Goal: Entertainment & Leisure: Consume media (video, audio)

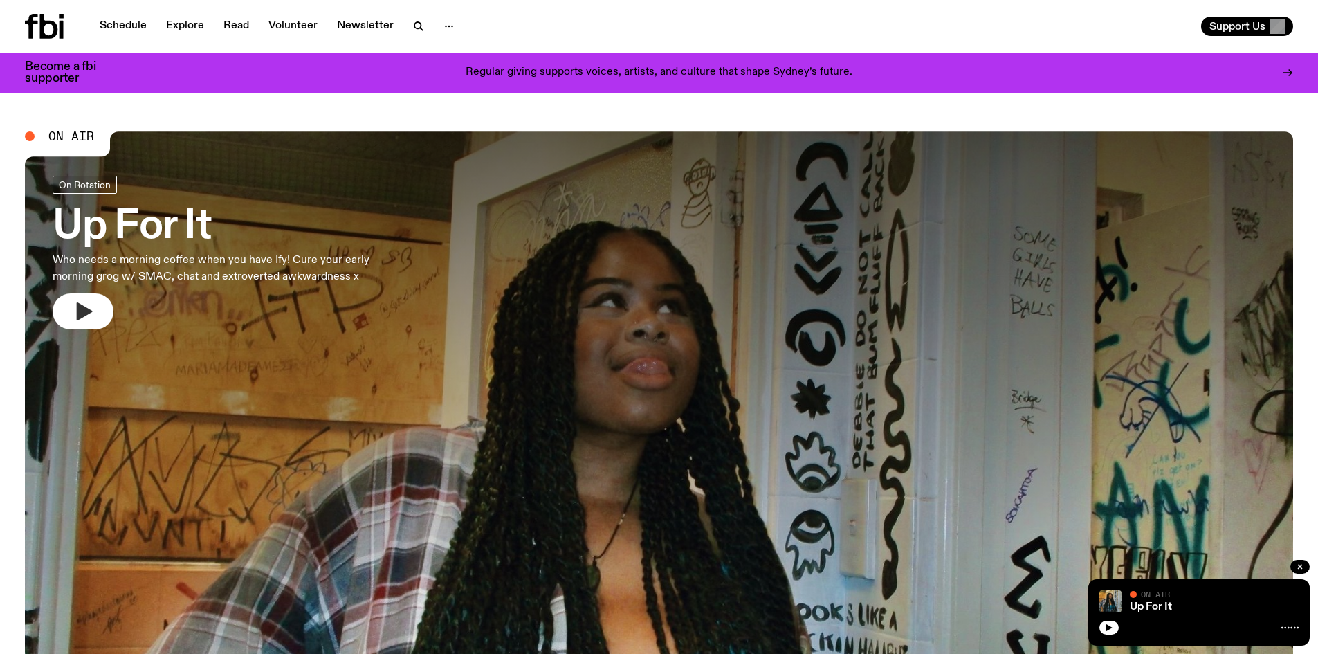
click at [89, 308] on icon "button" at bounding box center [83, 311] width 22 height 22
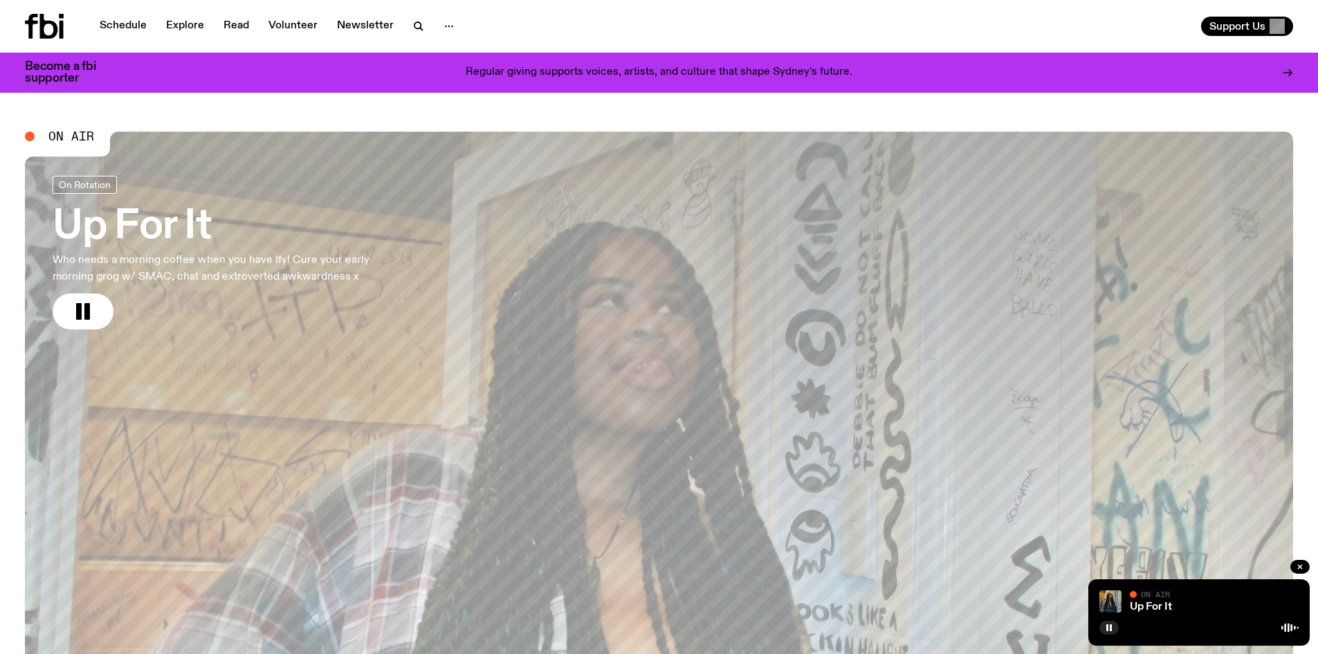
click at [934, 34] on div "Support Us" at bounding box center [979, 26] width 629 height 19
click at [1250, 627] on div at bounding box center [1198, 626] width 199 height 17
click at [1125, 599] on div "Up For It On Air On Air" at bounding box center [1198, 612] width 221 height 66
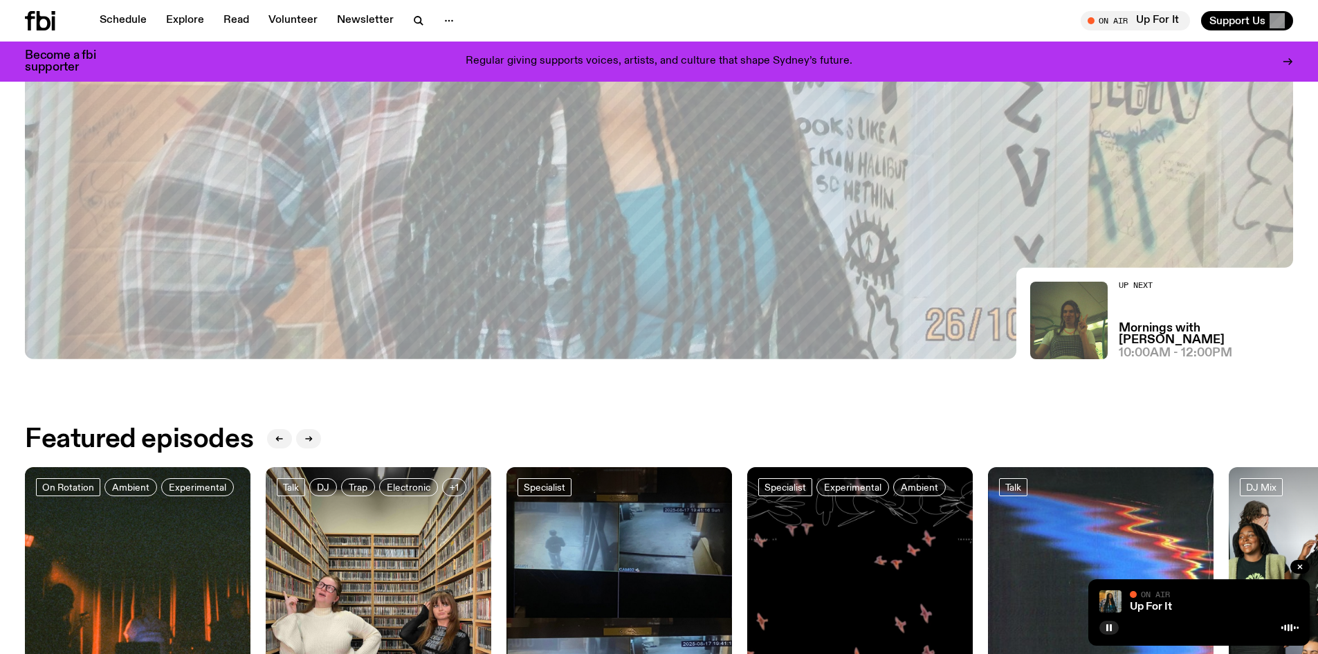
scroll to position [474, 0]
click at [1196, 335] on h3 "Mornings with [PERSON_NAME]" at bounding box center [1205, 334] width 174 height 24
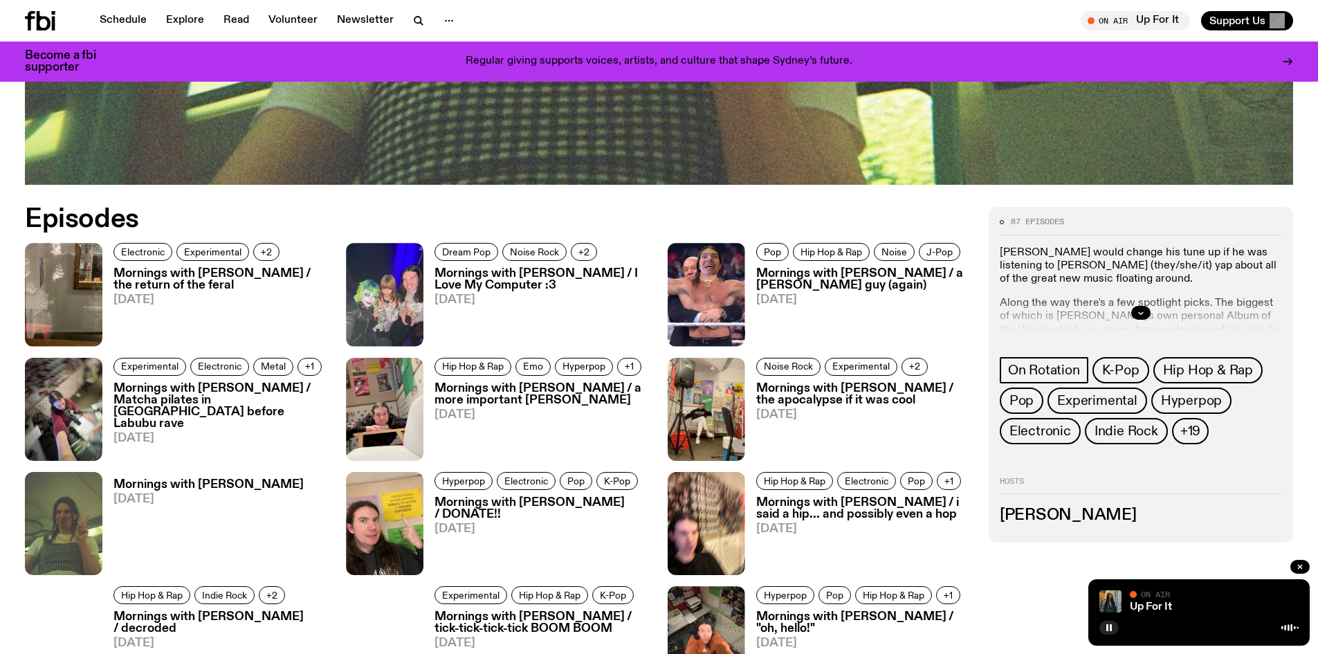
scroll to position [684, 0]
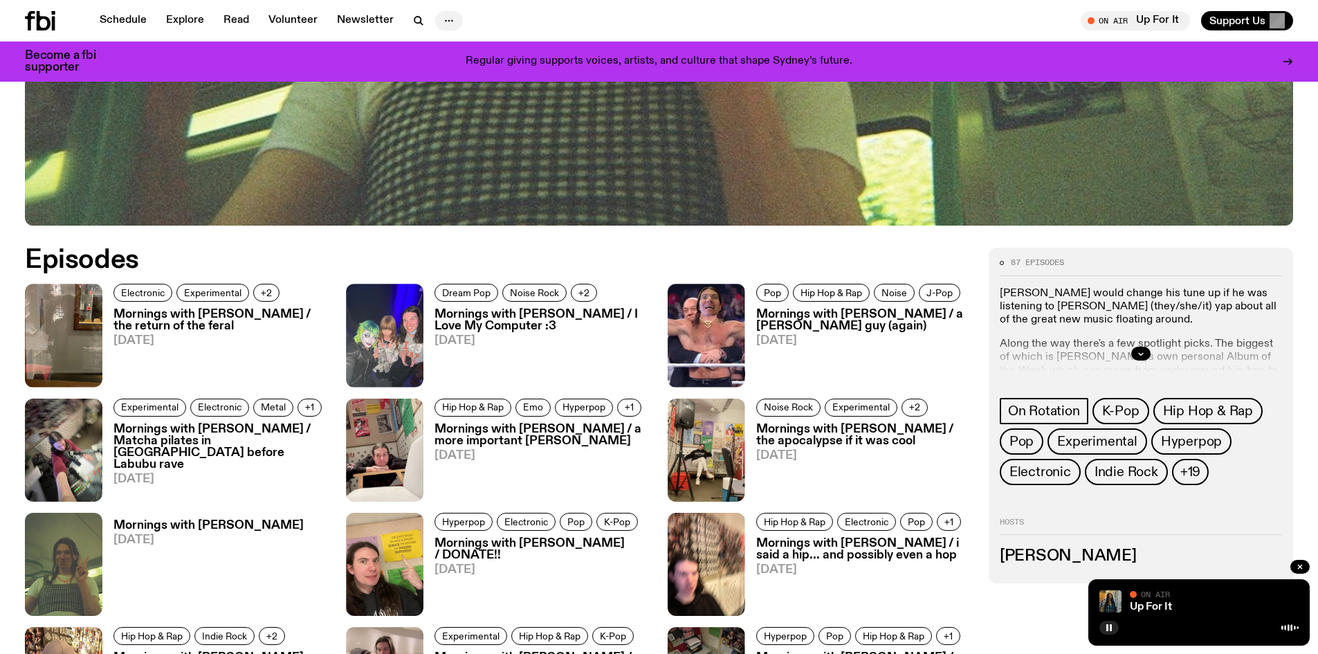
click at [441, 26] on icon "button" at bounding box center [449, 20] width 17 height 17
click at [1284, 62] on icon at bounding box center [1287, 61] width 11 height 11
click at [1130, 21] on span "Tune in live" at bounding box center [1139, 20] width 87 height 10
click at [1147, 15] on span "Tune in live" at bounding box center [1139, 20] width 87 height 10
drag, startPoint x: 127, startPoint y: 16, endPoint x: 138, endPoint y: 22, distance: 12.7
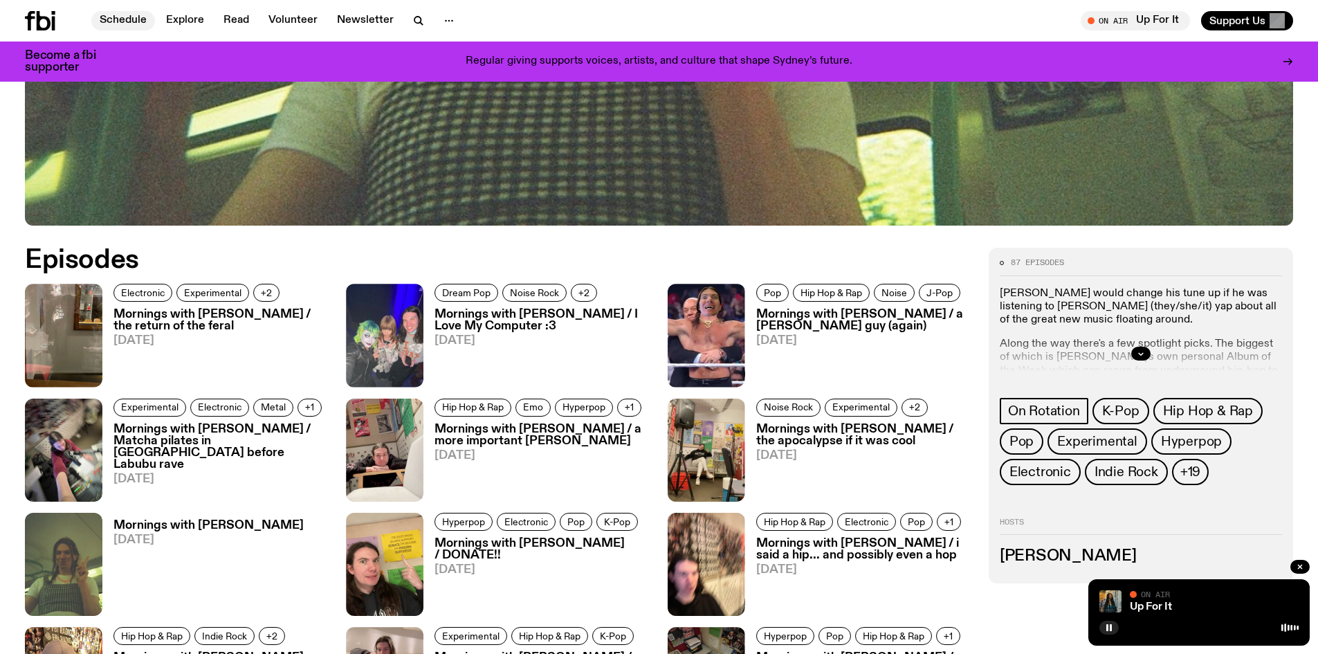
click at [127, 17] on link "Schedule" at bounding box center [123, 20] width 64 height 19
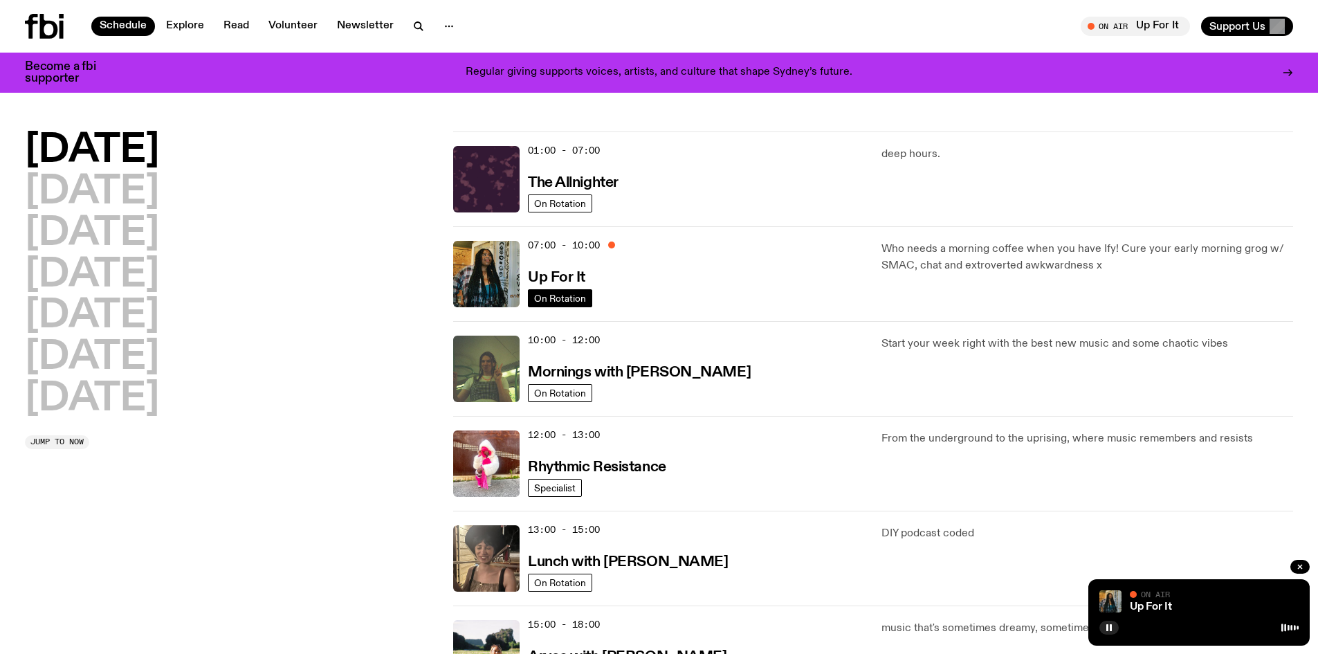
click at [577, 299] on span "On Rotation" at bounding box center [560, 298] width 52 height 10
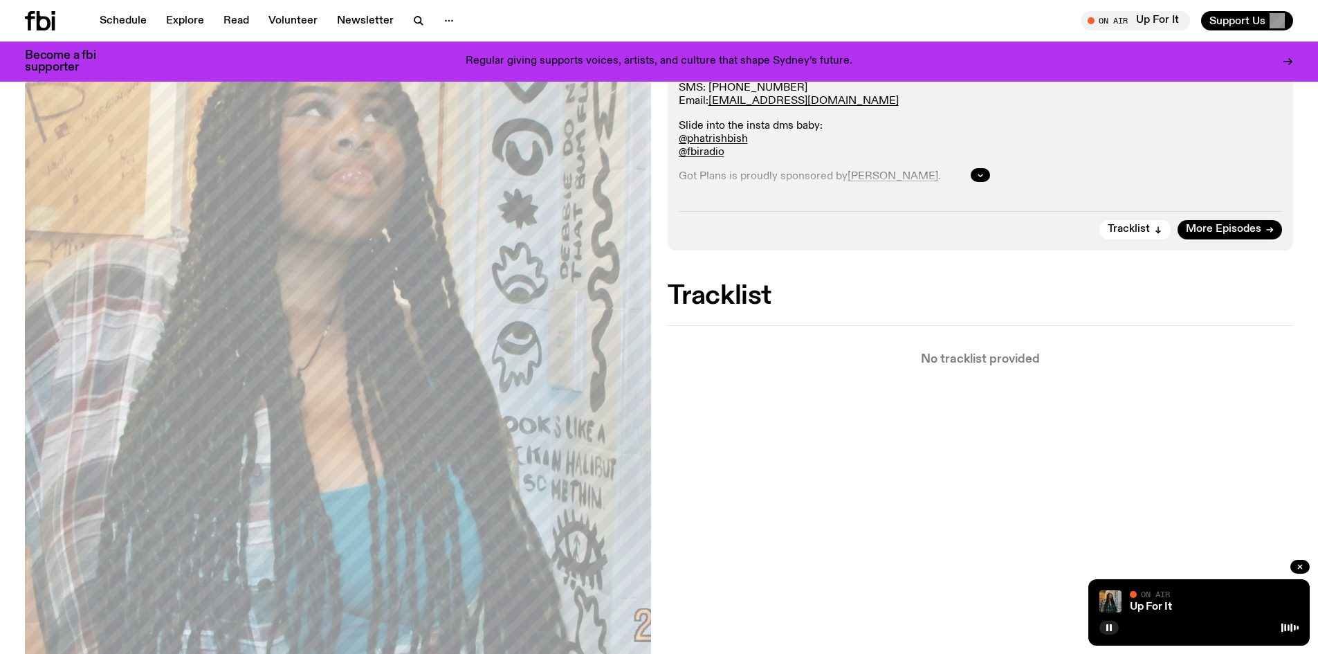
scroll to position [340, 0]
